Goal: Information Seeking & Learning: Check status

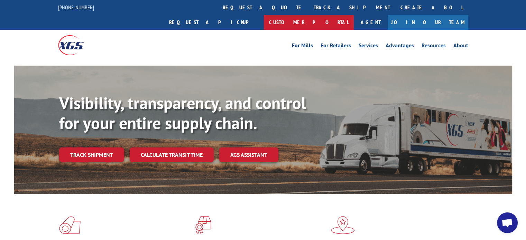
click at [354, 15] on link "Customer Portal" at bounding box center [309, 22] width 90 height 15
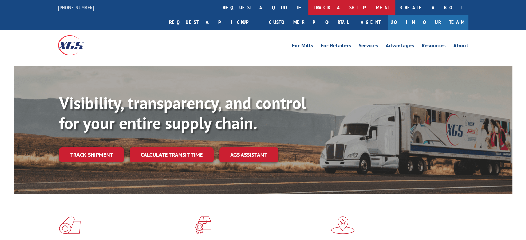
click at [308, 7] on link "track a shipment" at bounding box center [351, 7] width 87 height 15
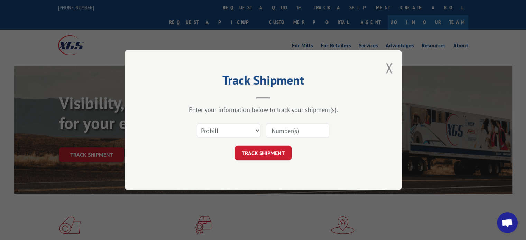
click at [293, 136] on input at bounding box center [298, 130] width 64 height 15
type input "17563642"
click at [262, 150] on button "TRACK SHIPMENT" at bounding box center [263, 153] width 57 height 15
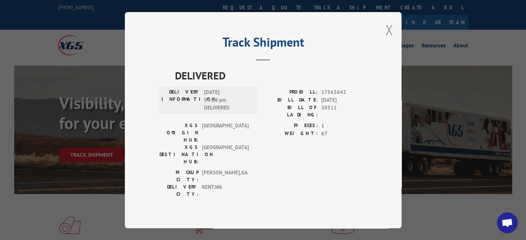
click at [388, 37] on button "Close modal" at bounding box center [389, 30] width 8 height 18
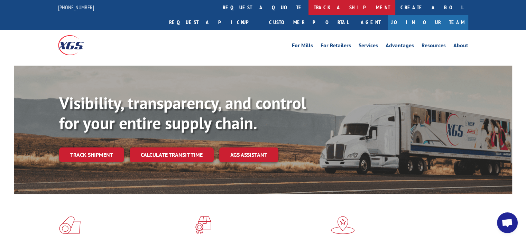
click at [308, 6] on link "track a shipment" at bounding box center [351, 7] width 87 height 15
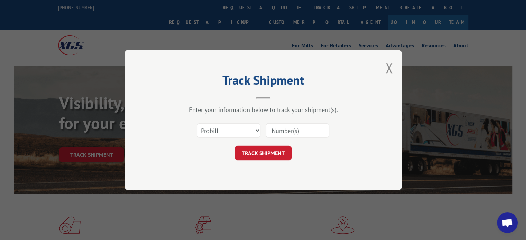
click at [281, 129] on input at bounding box center [298, 130] width 64 height 15
type input "17511905"
click at [257, 155] on button "TRACK SHIPMENT" at bounding box center [263, 153] width 57 height 15
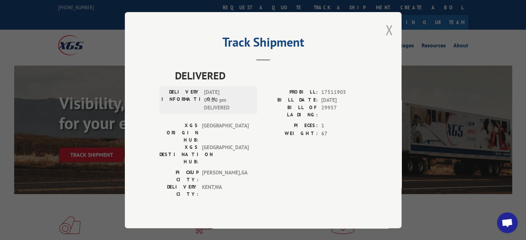
click at [390, 38] on button "Close modal" at bounding box center [389, 30] width 8 height 18
